Goal: Navigation & Orientation: Find specific page/section

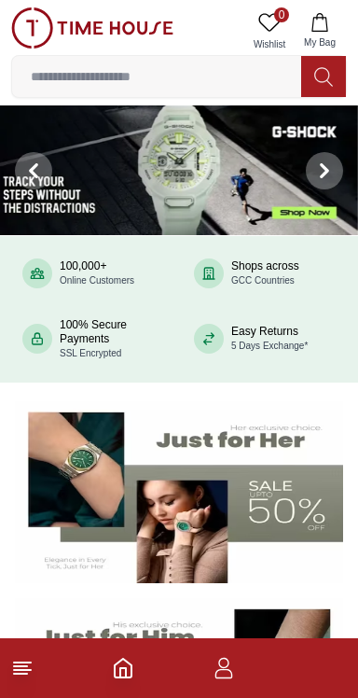
click at [322, 33] on button "My Bag" at bounding box center [320, 31] width 54 height 48
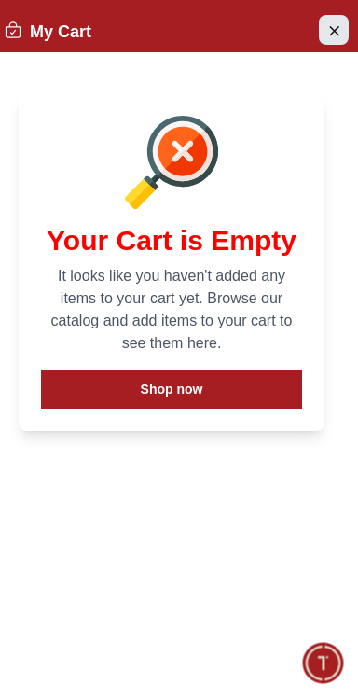
click at [330, 34] on icon "Close Account" at bounding box center [334, 30] width 8 height 8
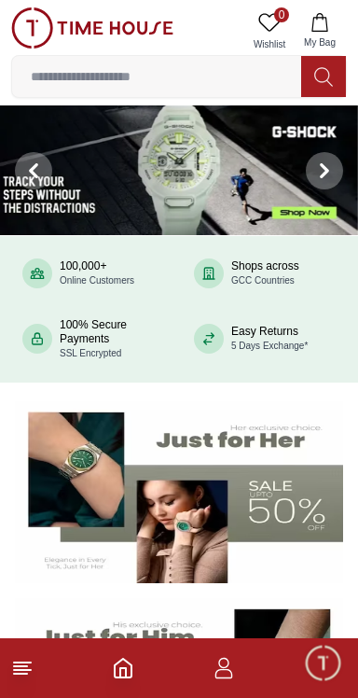
click at [221, 670] on icon "button" at bounding box center [224, 667] width 22 height 22
click at [32, 667] on icon at bounding box center [22, 667] width 22 height 22
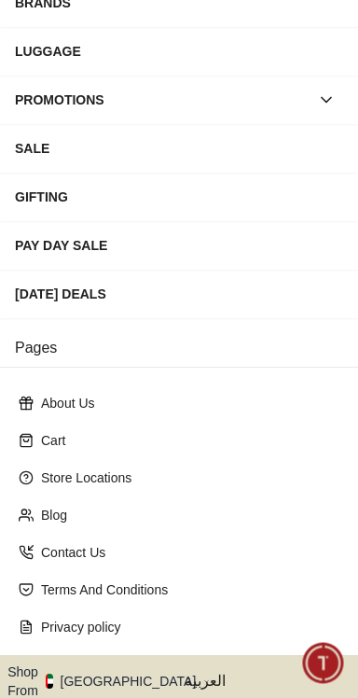
scroll to position [350, 0]
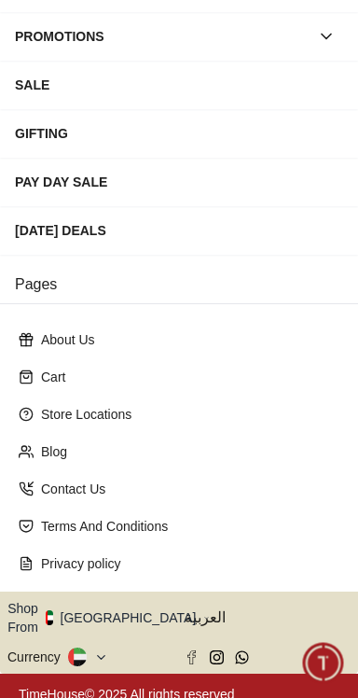
click at [118, 613] on button "Shop From [GEOGRAPHIC_DATA]" at bounding box center [108, 617] width 202 height 37
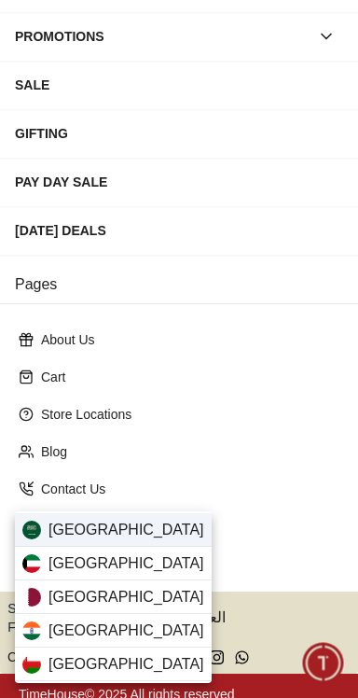
click at [131, 535] on span "[GEOGRAPHIC_DATA]" at bounding box center [126, 529] width 156 height 22
